Goal: Information Seeking & Learning: Understand process/instructions

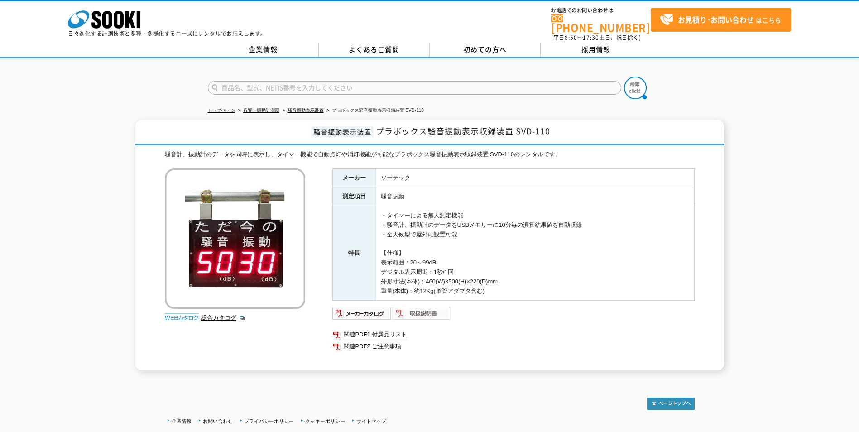
click at [425, 307] on img at bounding box center [421, 313] width 59 height 14
click at [367, 306] on img at bounding box center [362, 313] width 59 height 14
click at [374, 329] on link "関連PDF1 付属品リスト" at bounding box center [514, 335] width 362 height 12
click at [365, 341] on link "関連PDF2 ご注意事項" at bounding box center [514, 347] width 362 height 12
click at [389, 44] on link "よくあるご質問" at bounding box center [374, 50] width 111 height 14
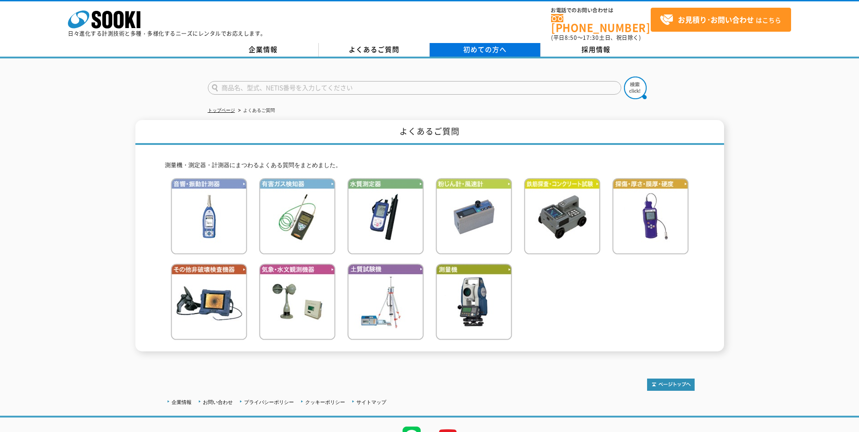
click at [490, 45] on span "初めての方へ" at bounding box center [484, 49] width 43 height 10
